Goal: Information Seeking & Learning: Find specific fact

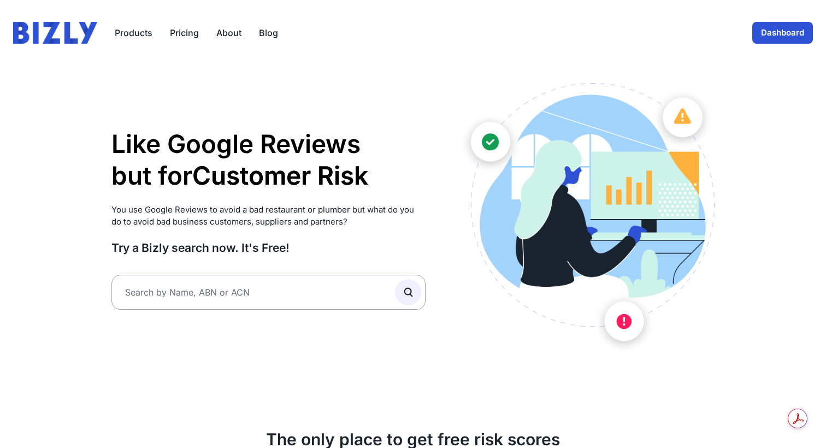
click at [778, 32] on link "Dashboard" at bounding box center [782, 33] width 61 height 22
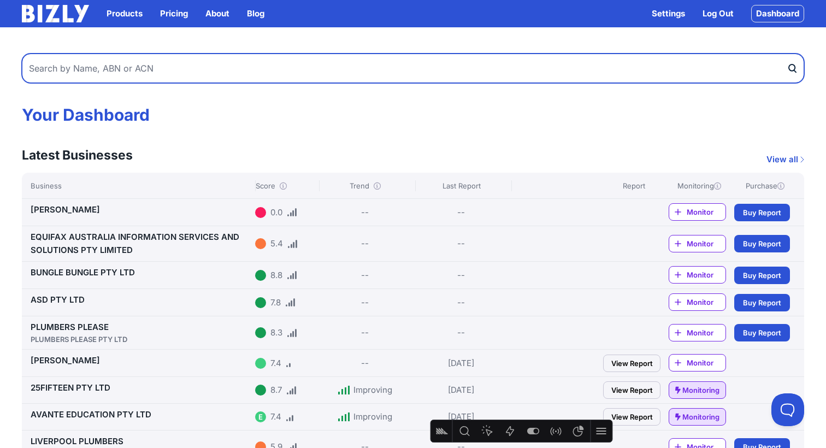
click at [261, 65] on input "text" at bounding box center [413, 68] width 782 height 29
type input "adam"
click at [786, 54] on button "submit" at bounding box center [794, 68] width 17 height 29
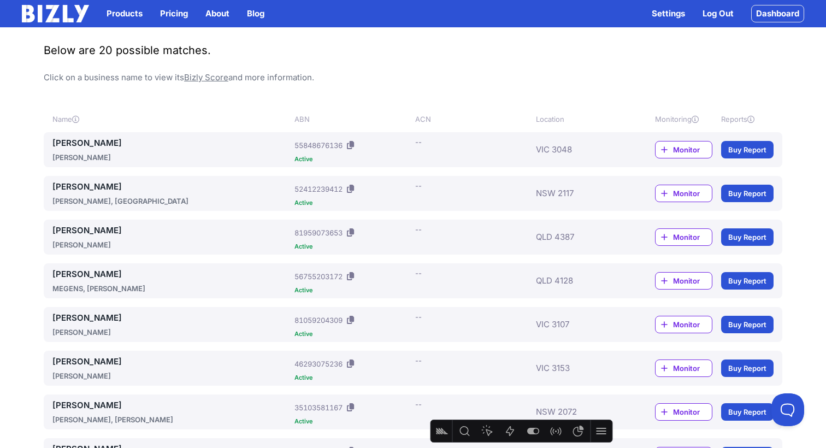
scroll to position [84, 0]
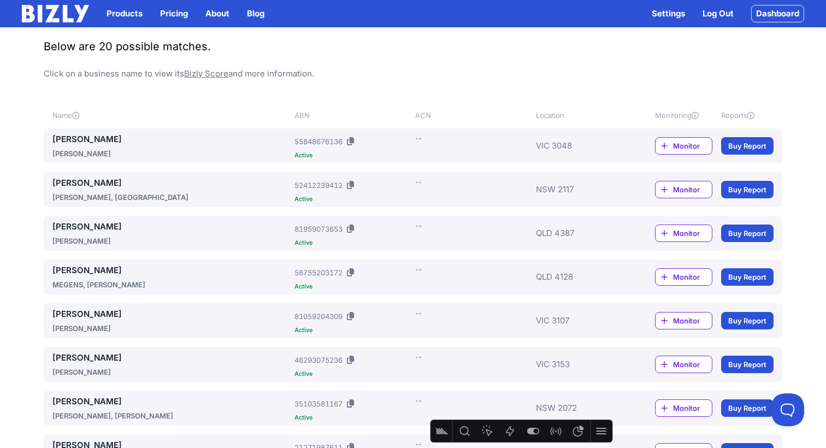
click at [741, 144] on link "Buy Report" at bounding box center [747, 145] width 52 height 17
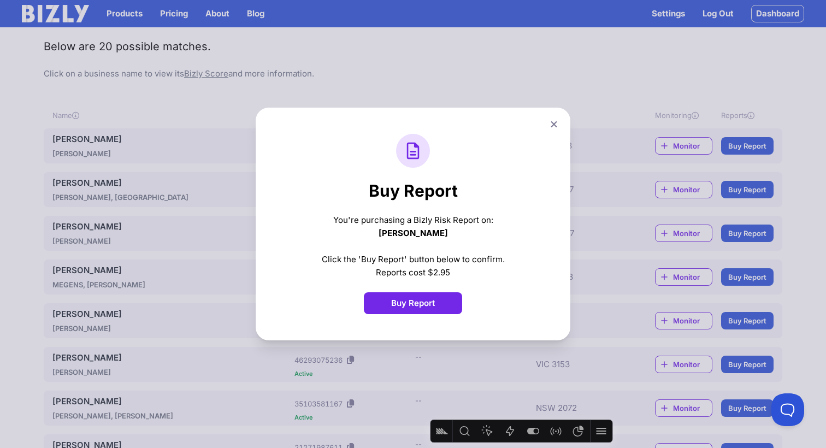
click at [549, 126] on button at bounding box center [553, 124] width 15 height 16
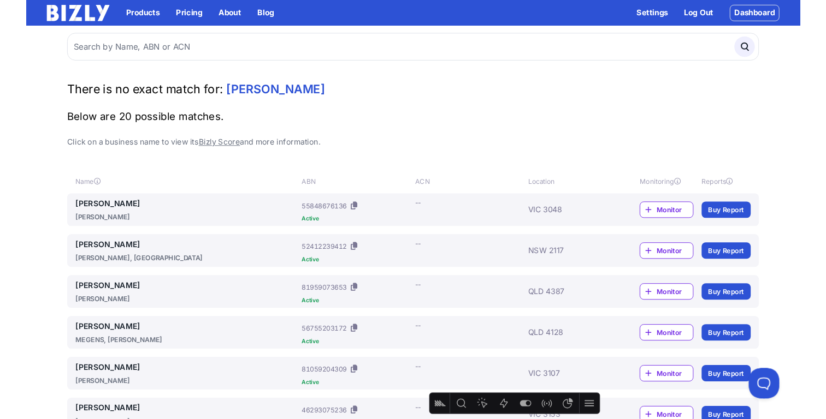
scroll to position [0, 0]
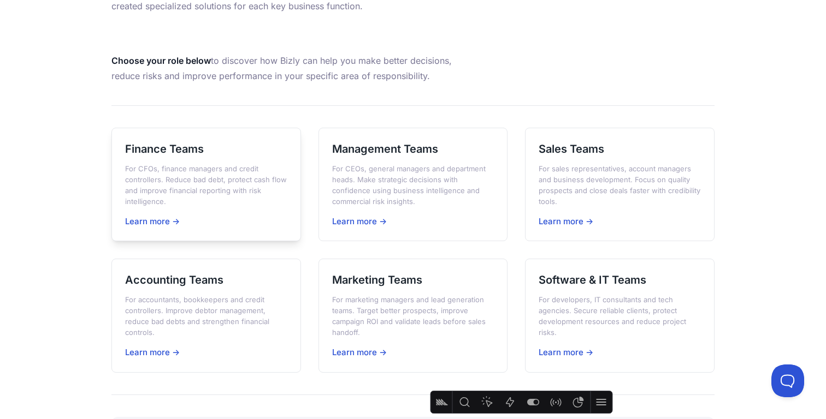
click at [203, 150] on h3 "Finance Teams" at bounding box center [206, 148] width 162 height 15
click at [422, 283] on h3 "Marketing Teams" at bounding box center [413, 279] width 162 height 15
click at [575, 157] on div "Sales Teams For sales representatives, account managers and business developmen…" at bounding box center [619, 185] width 189 height 114
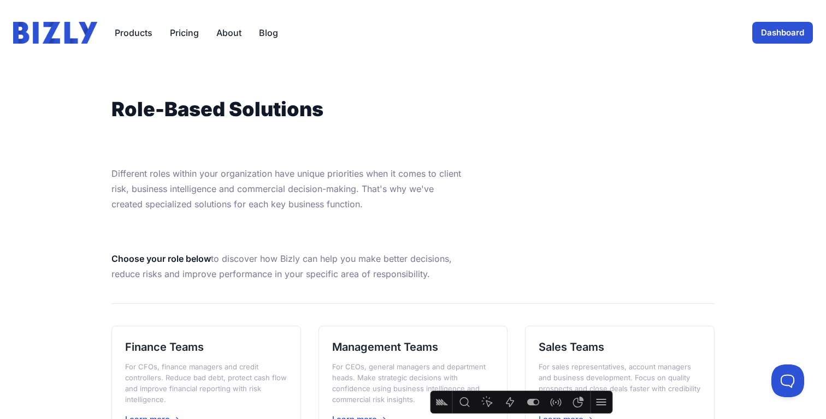
click at [768, 29] on link "Dashboard" at bounding box center [782, 33] width 61 height 22
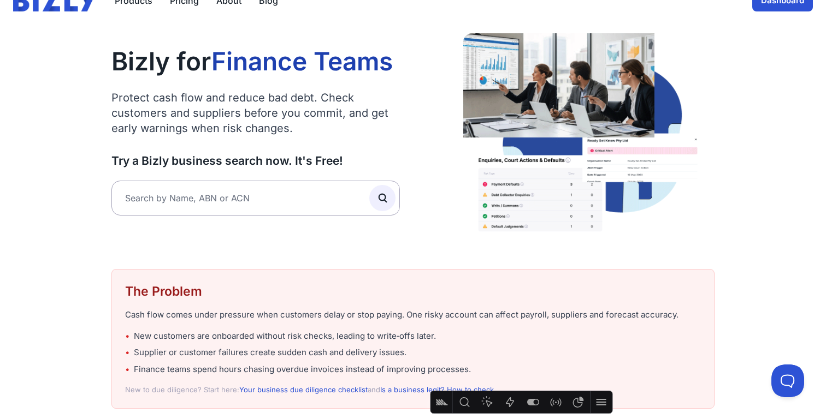
scroll to position [13, 0]
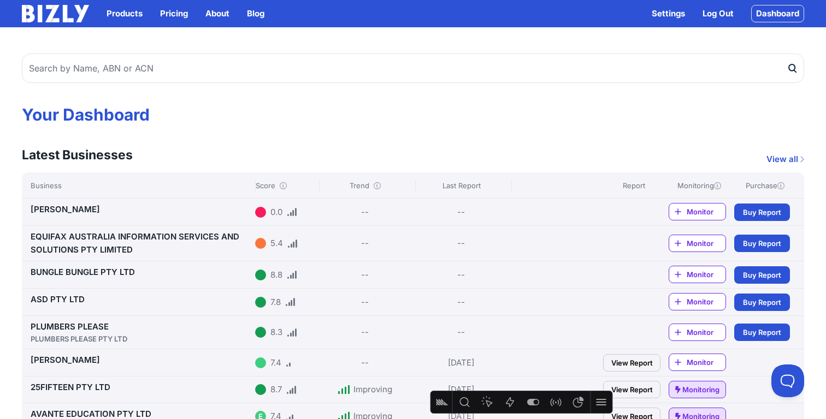
click at [779, 155] on link "View all" at bounding box center [785, 159] width 38 height 13
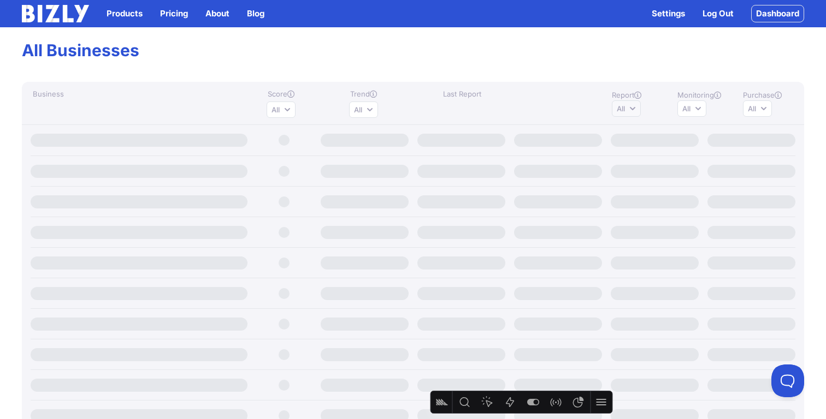
click at [629, 105] on button "All" at bounding box center [626, 108] width 29 height 16
click at [618, 129] on input "Has report" at bounding box center [620, 131] width 9 height 9
radio input "true"
click at [787, 13] on link "Dashboard" at bounding box center [777, 13] width 53 height 17
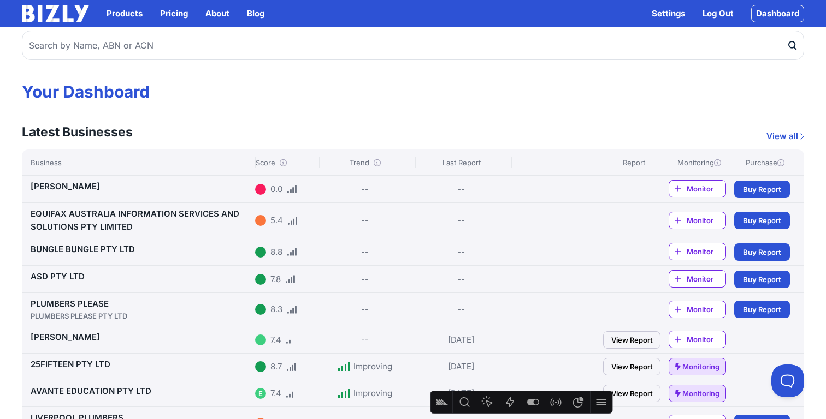
scroll to position [23, 0]
click at [783, 139] on link "View all" at bounding box center [785, 135] width 38 height 13
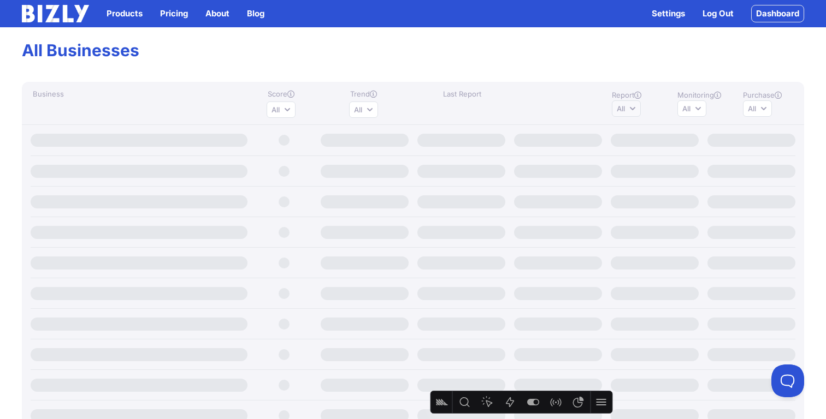
click at [631, 108] on button "All" at bounding box center [626, 108] width 29 height 16
click at [620, 134] on input "Has report" at bounding box center [620, 131] width 9 height 9
radio input "true"
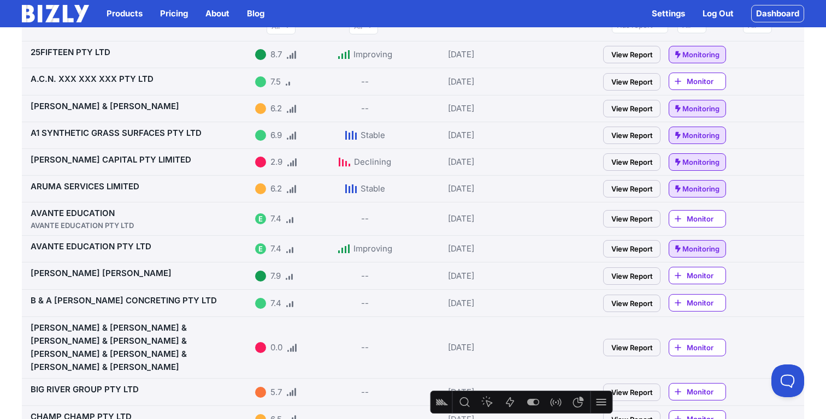
scroll to position [100, 0]
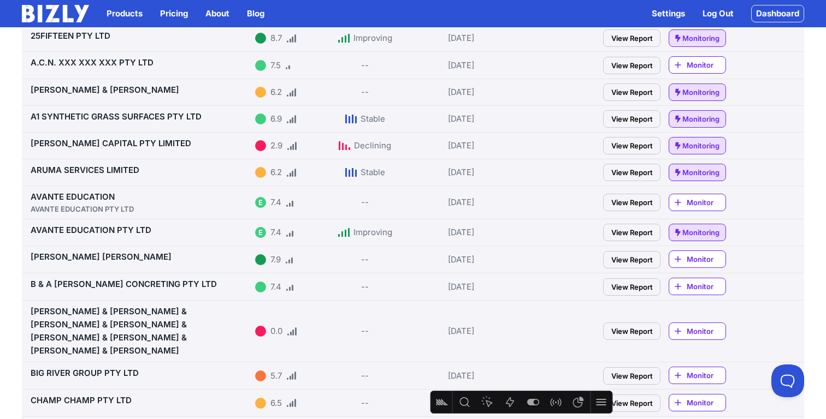
click at [636, 146] on link "View Report" at bounding box center [631, 145] width 57 height 17
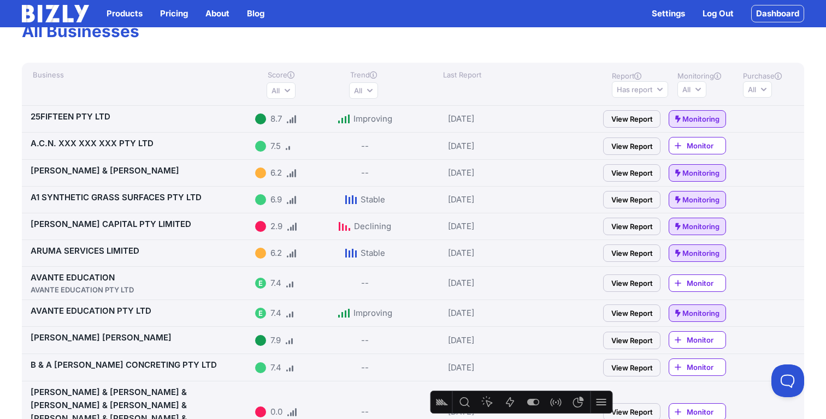
scroll to position [18, 0]
click at [771, 90] on button "All" at bounding box center [757, 90] width 29 height 16
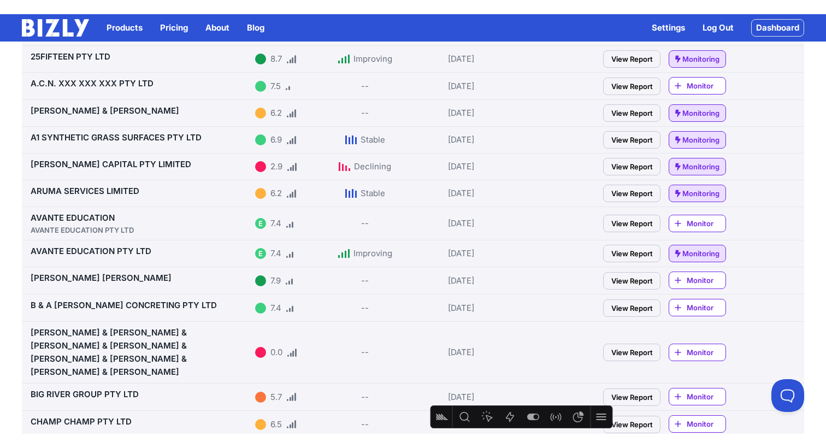
scroll to position [106, 0]
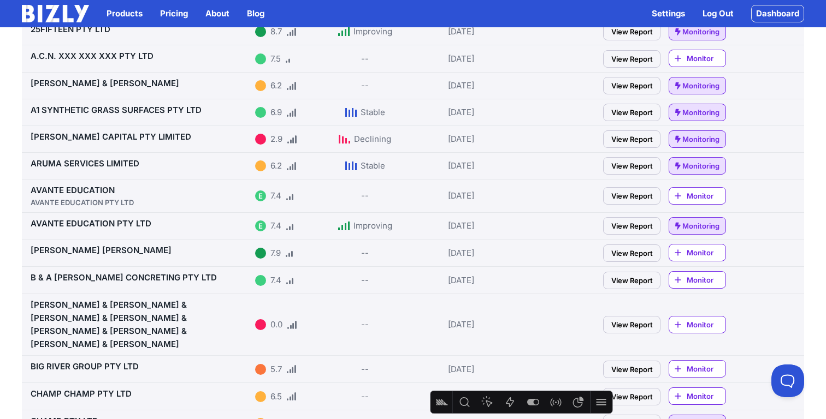
click at [111, 227] on link "AVANTE EDUCATION PTY LTD" at bounding box center [91, 223] width 121 height 10
